Goal: Transaction & Acquisition: Subscribe to service/newsletter

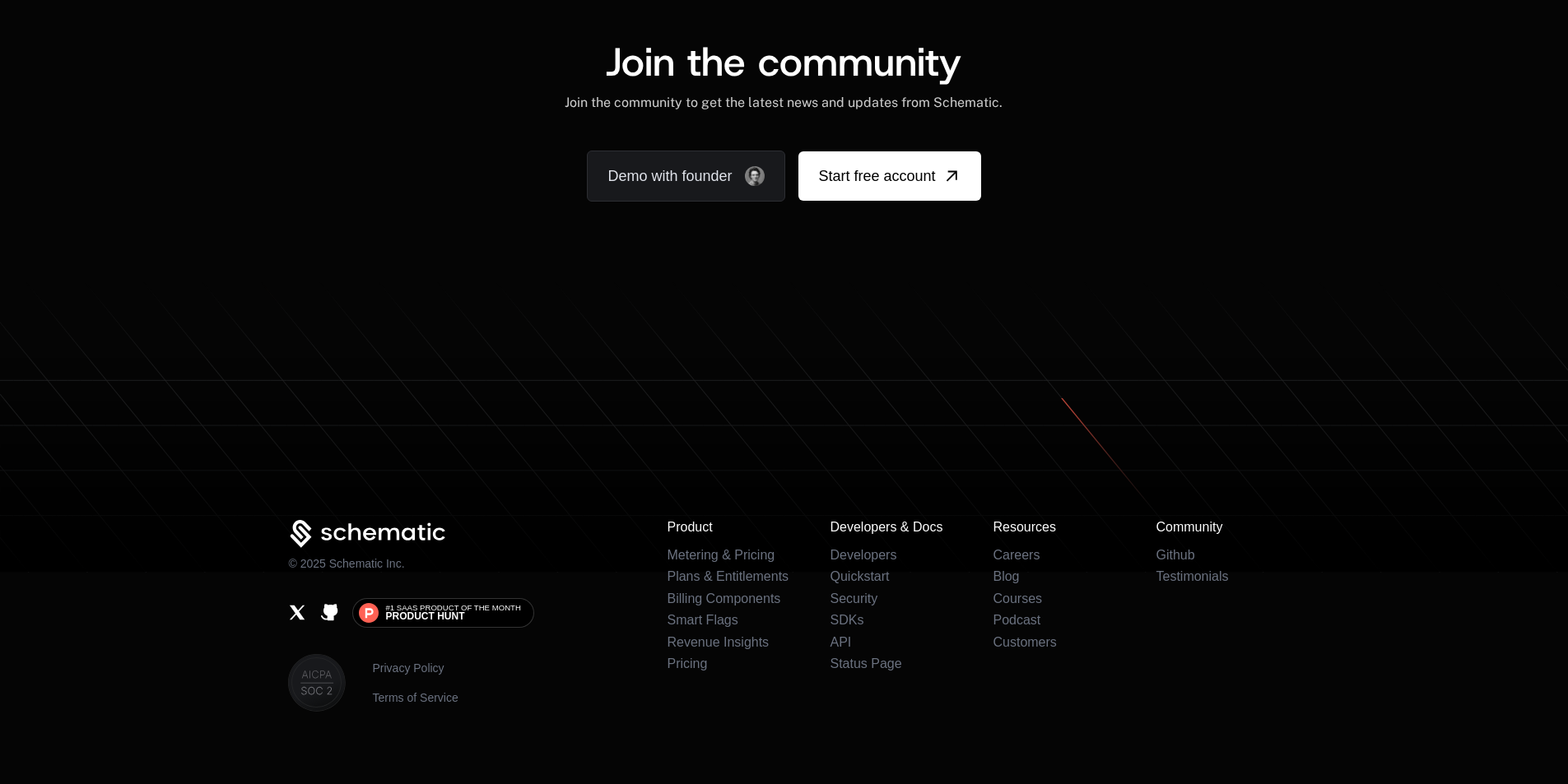
scroll to position [10197, 0]
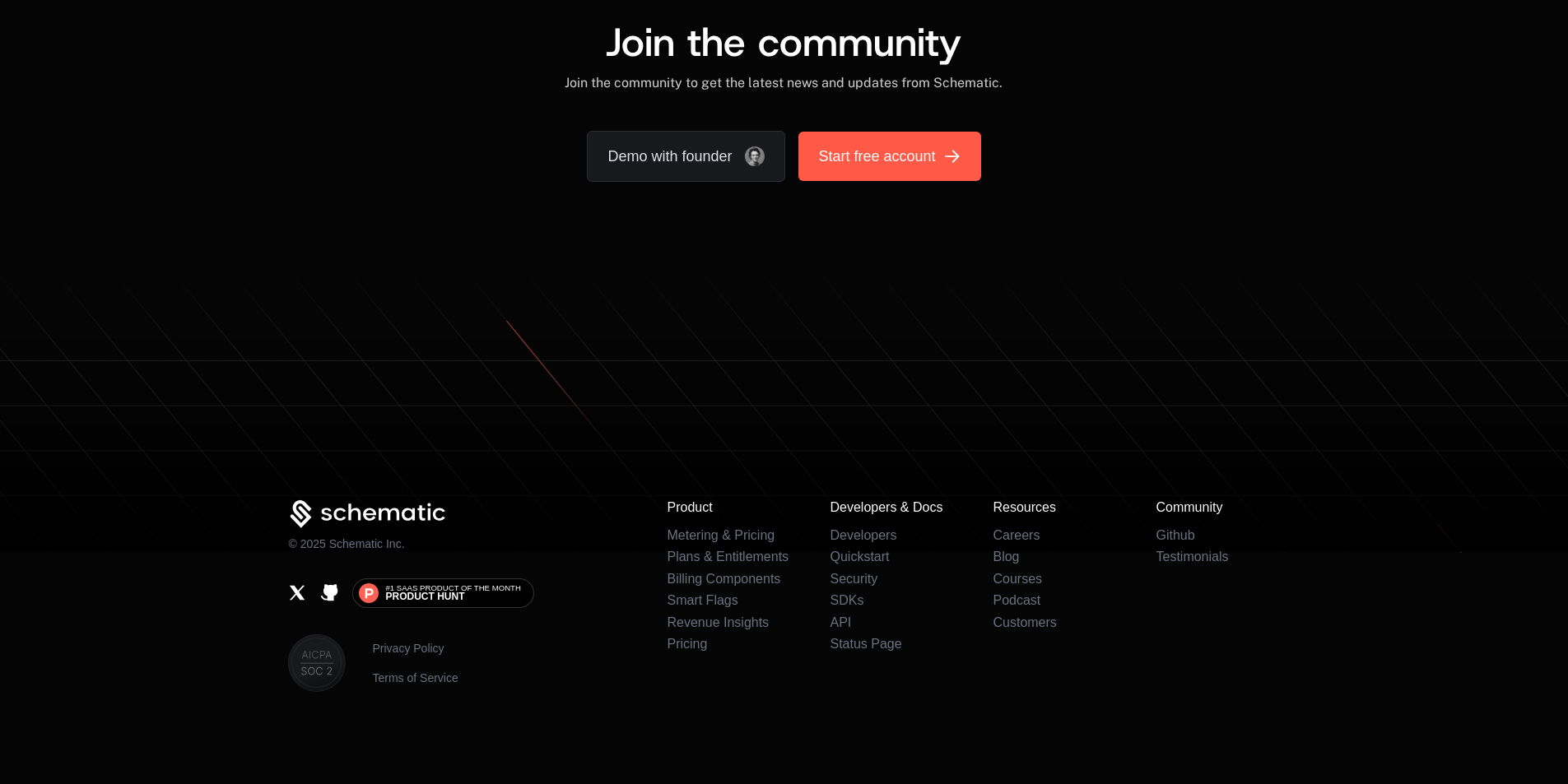
click at [893, 168] on span "Start free account" at bounding box center [877, 156] width 117 height 23
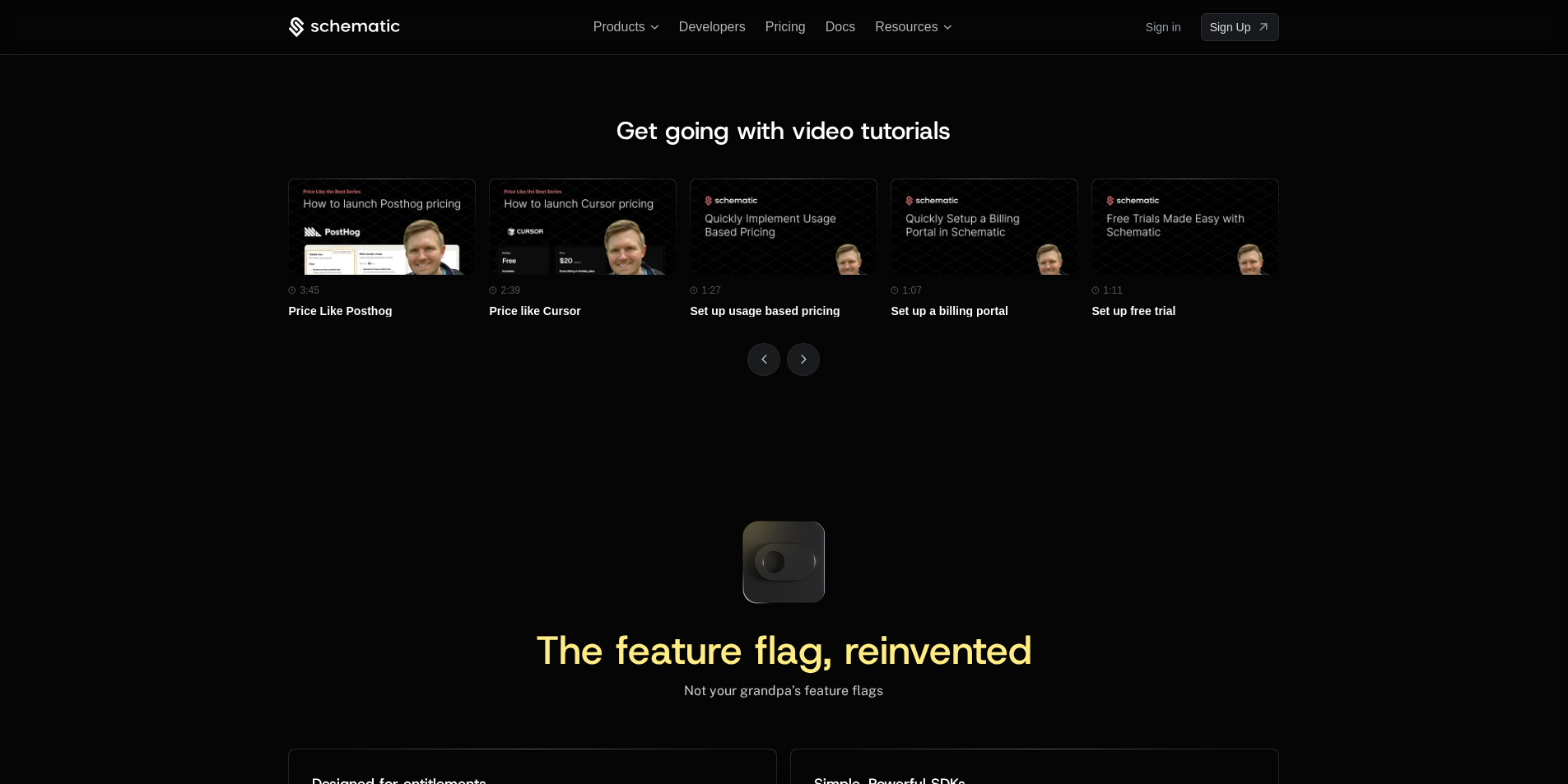
scroll to position [7236, 0]
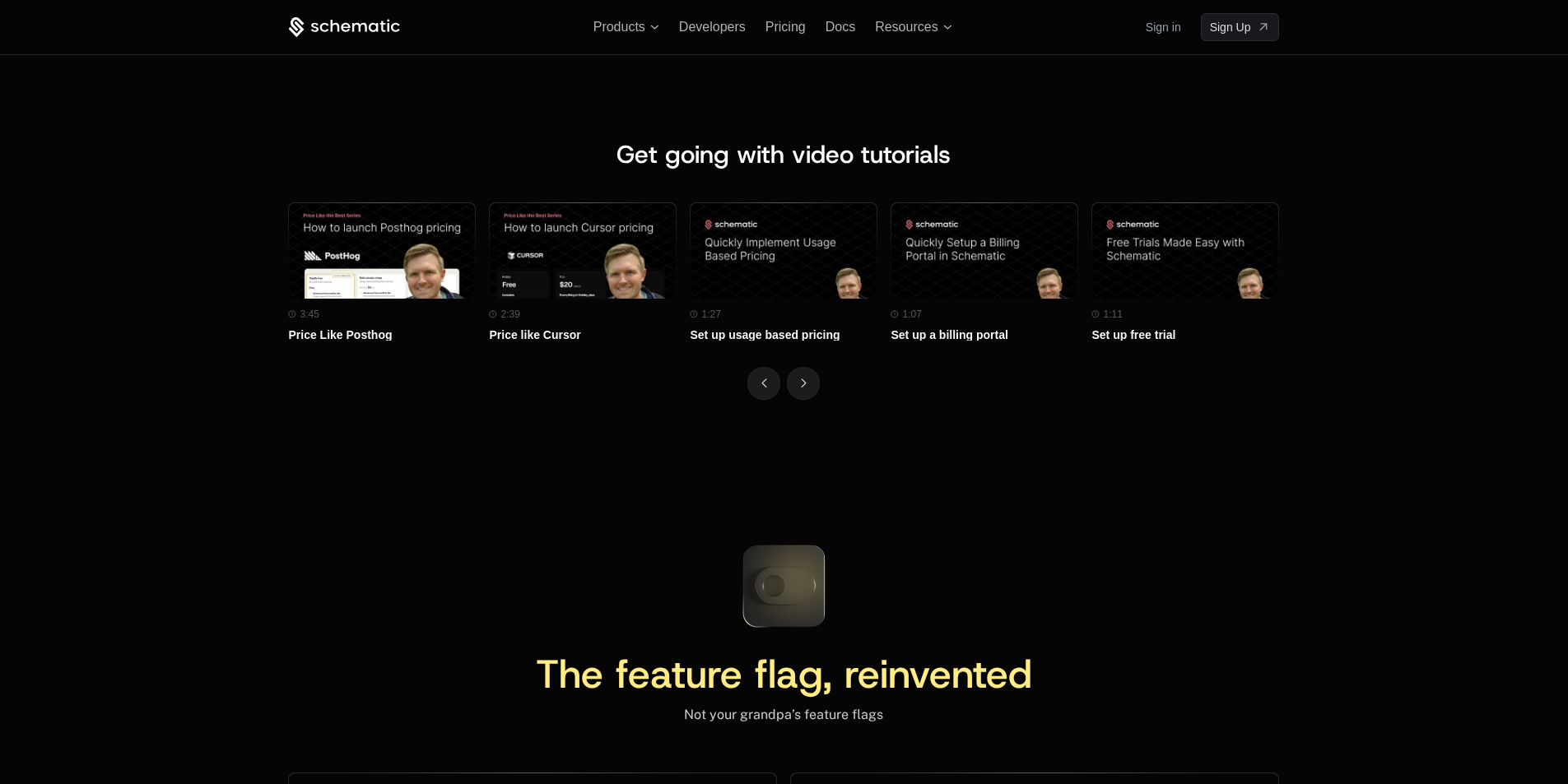
drag, startPoint x: 767, startPoint y: 586, endPoint x: 798, endPoint y: 592, distance: 31.6
click at [798, 592] on icon at bounding box center [784, 586] width 110 height 110
click at [798, 592] on icon at bounding box center [784, 586] width 61 height 37
click at [804, 586] on icon at bounding box center [784, 586] width 61 height 37
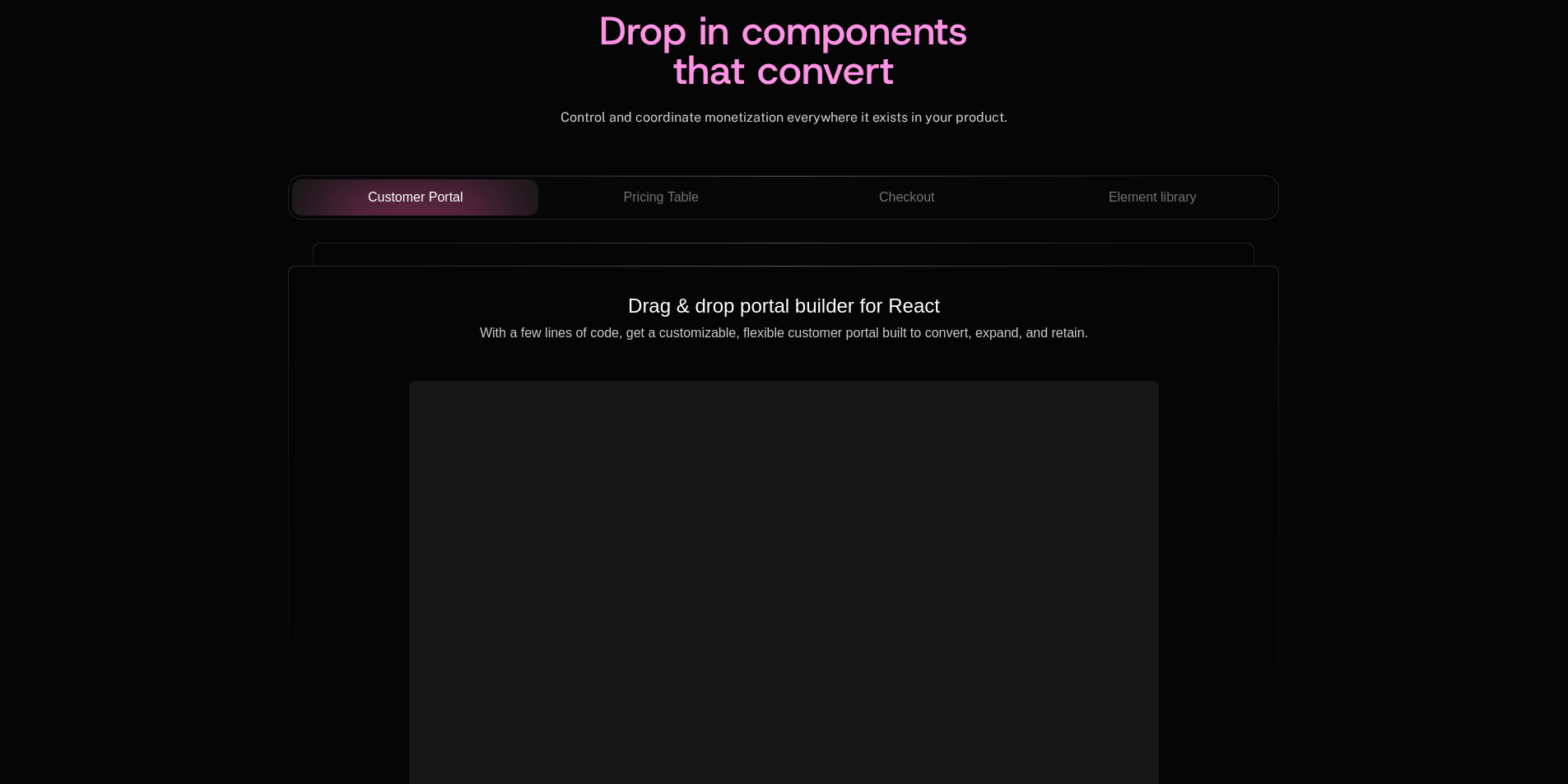
scroll to position [5837, 0]
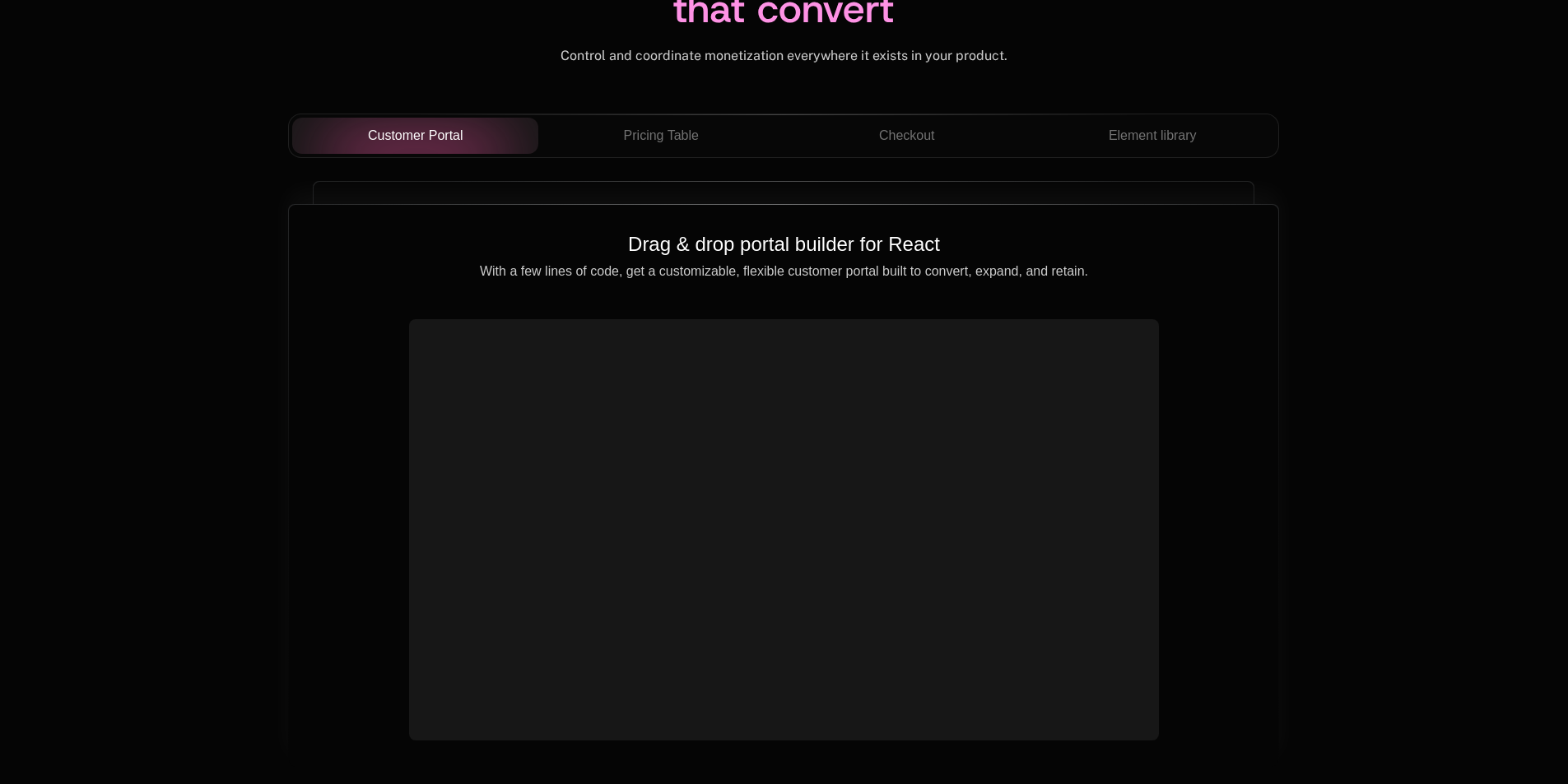
drag, startPoint x: 578, startPoint y: 491, endPoint x: 660, endPoint y: 485, distance: 82.2
click at [660, 485] on video at bounding box center [783, 510] width 736 height 368
click at [646, 132] on span "Pricing Table" at bounding box center [661, 136] width 75 height 20
